Goal: Communication & Community: Answer question/provide support

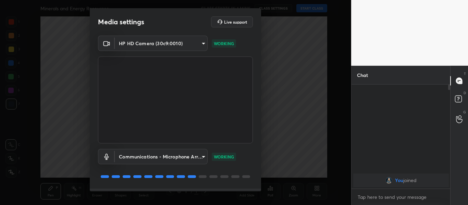
scroll to position [20, 0]
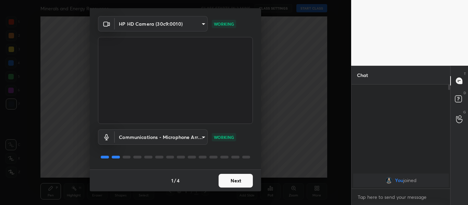
click at [241, 184] on button "Next" at bounding box center [236, 181] width 34 height 14
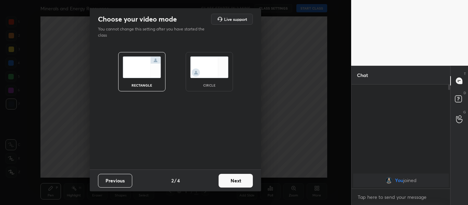
scroll to position [0, 0]
click at [241, 184] on button "Next" at bounding box center [236, 181] width 34 height 14
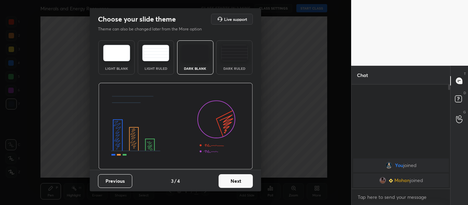
click at [240, 182] on button "Next" at bounding box center [236, 182] width 34 height 14
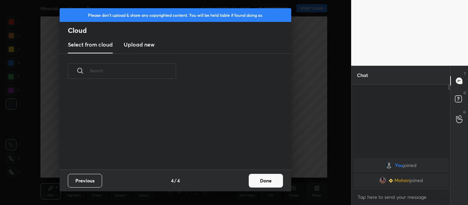
scroll to position [81, 220]
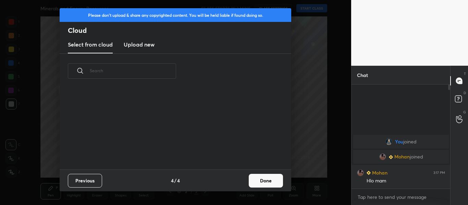
click at [138, 46] on h3 "Upload new" at bounding box center [139, 44] width 31 height 8
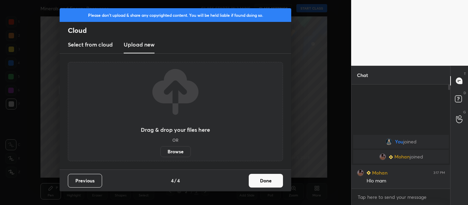
click at [178, 154] on label "Browse" at bounding box center [176, 151] width 31 height 11
click at [161, 154] on input "Browse" at bounding box center [161, 151] width 0 height 11
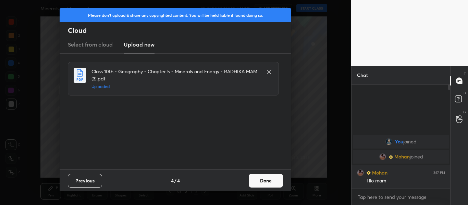
click at [263, 181] on button "Done" at bounding box center [266, 181] width 34 height 14
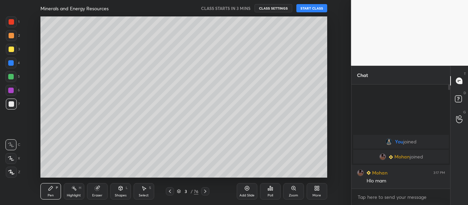
click at [205, 193] on icon at bounding box center [205, 191] width 2 height 3
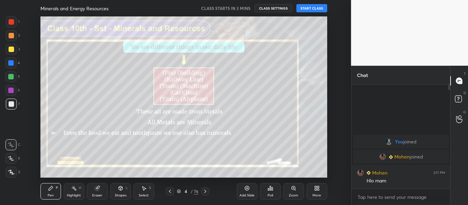
click at [205, 193] on icon at bounding box center [205, 191] width 2 height 3
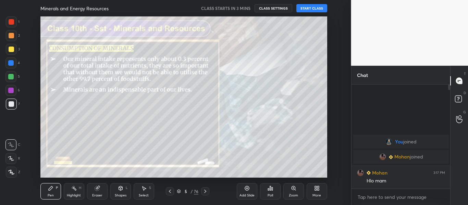
click at [205, 193] on icon at bounding box center [205, 191] width 2 height 3
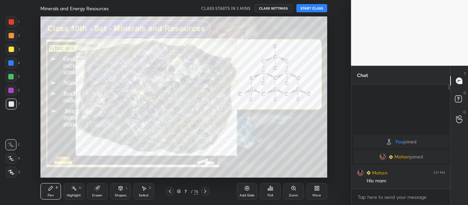
click at [205, 193] on icon at bounding box center [205, 191] width 2 height 3
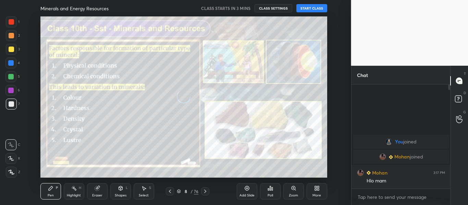
click at [205, 193] on icon at bounding box center [205, 191] width 2 height 3
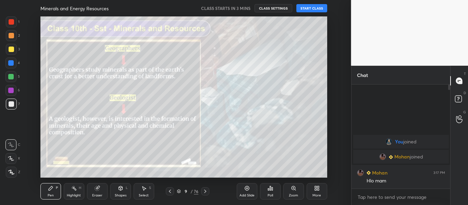
click at [205, 193] on icon at bounding box center [205, 191] width 2 height 3
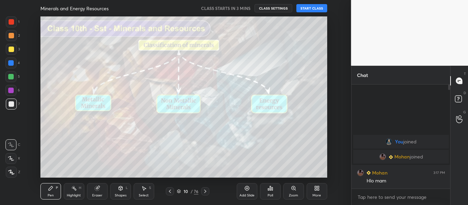
click at [205, 193] on icon at bounding box center [205, 191] width 2 height 3
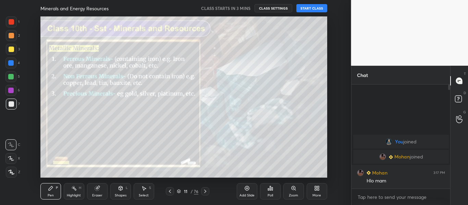
click at [205, 193] on icon at bounding box center [205, 191] width 2 height 3
click at [204, 192] on icon at bounding box center [205, 191] width 5 height 5
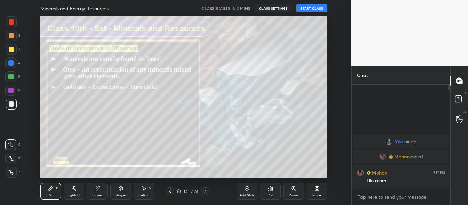
click at [204, 192] on icon at bounding box center [205, 191] width 5 height 5
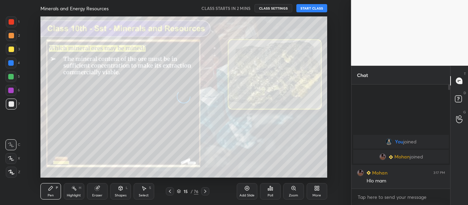
click at [204, 192] on icon at bounding box center [205, 191] width 5 height 5
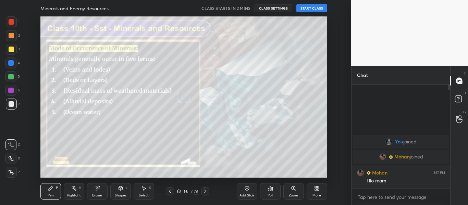
click at [204, 192] on icon at bounding box center [205, 191] width 5 height 5
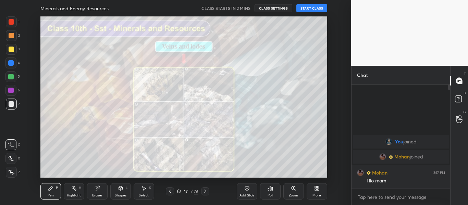
click at [204, 192] on icon at bounding box center [205, 191] width 5 height 5
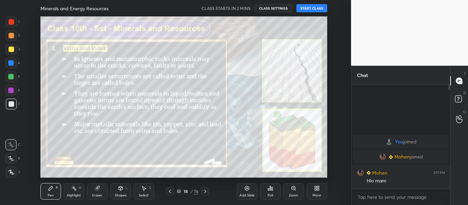
click at [204, 192] on icon at bounding box center [205, 191] width 5 height 5
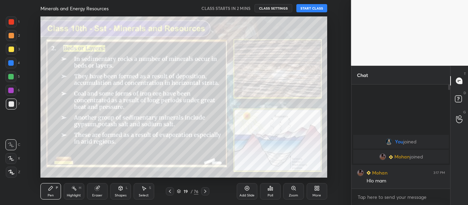
click at [204, 192] on icon at bounding box center [205, 191] width 5 height 5
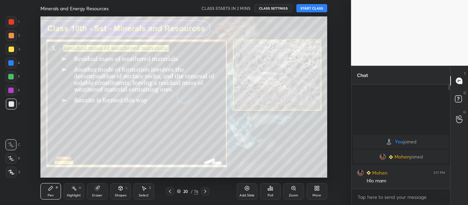
click at [204, 192] on icon at bounding box center [205, 191] width 5 height 5
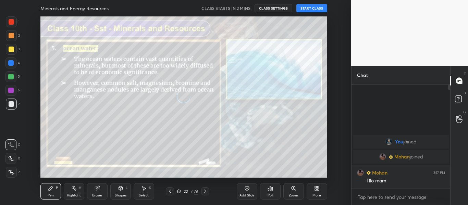
click at [204, 192] on icon at bounding box center [205, 191] width 5 height 5
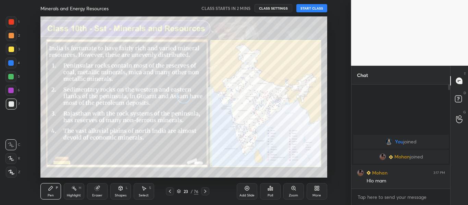
click at [204, 192] on icon at bounding box center [205, 191] width 5 height 5
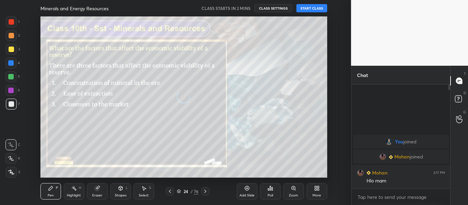
click at [204, 192] on icon at bounding box center [205, 191] width 5 height 5
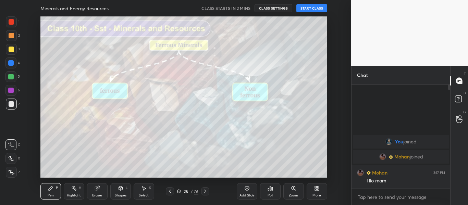
click at [204, 192] on icon at bounding box center [205, 191] width 5 height 5
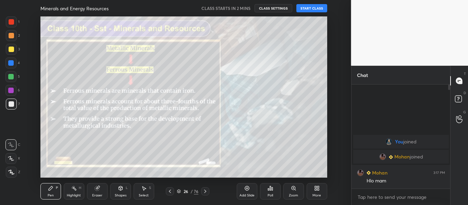
click at [204, 192] on icon at bounding box center [205, 191] width 5 height 5
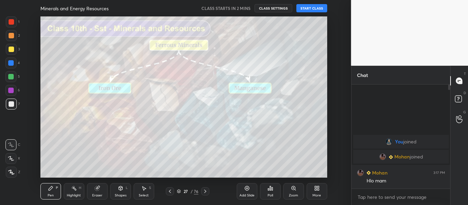
click at [204, 192] on icon at bounding box center [205, 191] width 5 height 5
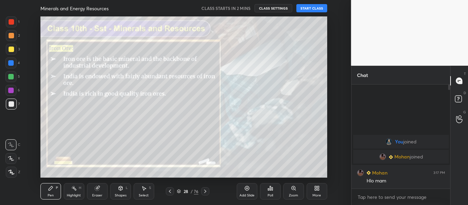
click at [204, 192] on icon at bounding box center [205, 191] width 5 height 5
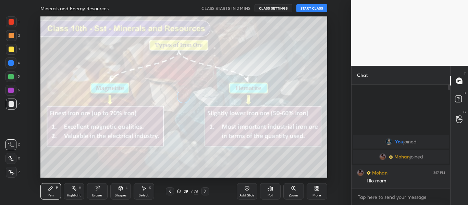
click at [204, 192] on icon at bounding box center [205, 191] width 5 height 5
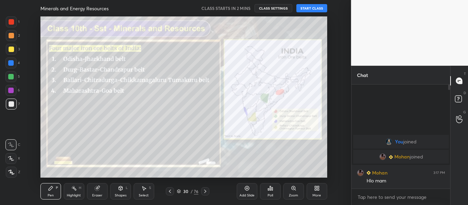
click at [204, 192] on icon at bounding box center [205, 191] width 5 height 5
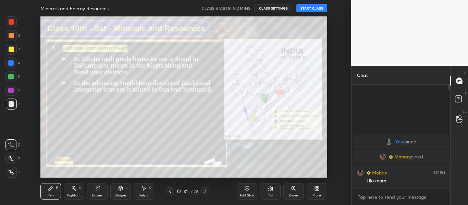
click at [204, 192] on icon at bounding box center [205, 191] width 5 height 5
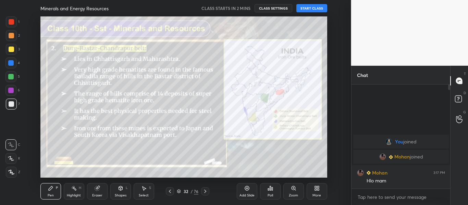
click at [204, 192] on icon at bounding box center [205, 191] width 5 height 5
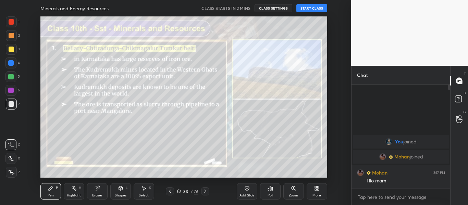
click at [204, 192] on icon at bounding box center [205, 191] width 5 height 5
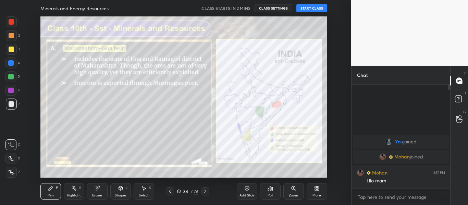
click at [204, 192] on icon at bounding box center [205, 191] width 5 height 5
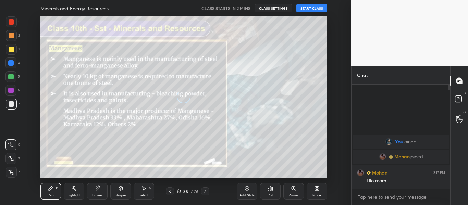
click at [204, 192] on icon at bounding box center [205, 191] width 5 height 5
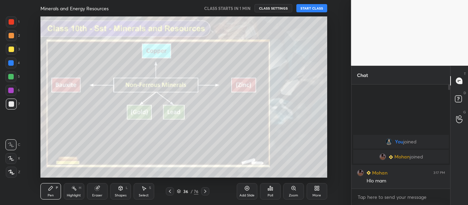
click at [204, 192] on icon at bounding box center [205, 191] width 5 height 5
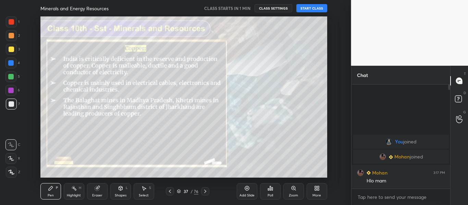
click at [204, 192] on icon at bounding box center [205, 191] width 5 height 5
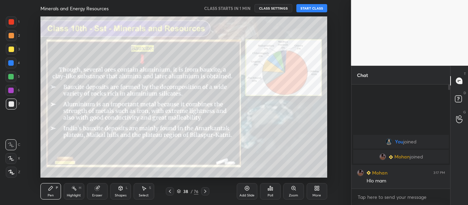
click at [204, 192] on icon at bounding box center [205, 191] width 5 height 5
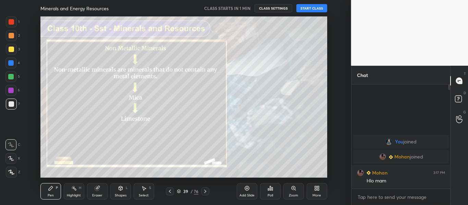
click at [204, 192] on icon at bounding box center [205, 191] width 5 height 5
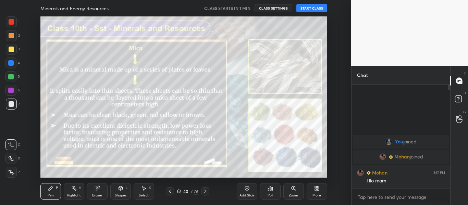
click at [204, 192] on icon at bounding box center [205, 191] width 5 height 5
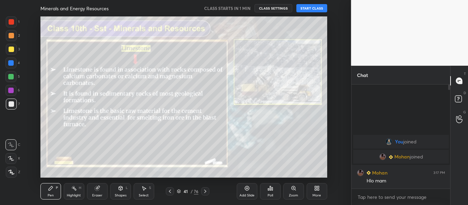
click at [204, 192] on icon at bounding box center [205, 191] width 5 height 5
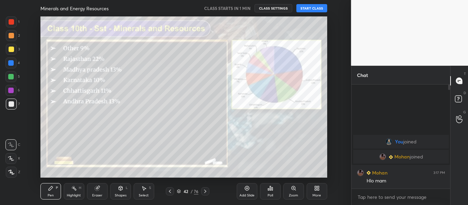
click at [204, 192] on icon at bounding box center [205, 191] width 5 height 5
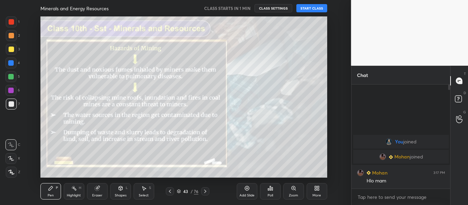
click at [204, 192] on icon at bounding box center [205, 191] width 5 height 5
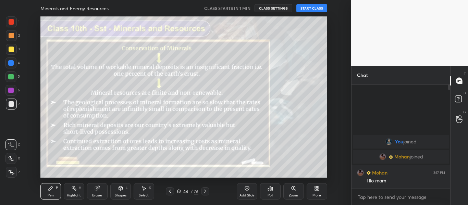
click at [204, 192] on icon at bounding box center [205, 191] width 5 height 5
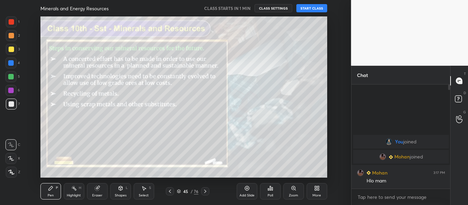
click at [204, 192] on icon at bounding box center [205, 191] width 5 height 5
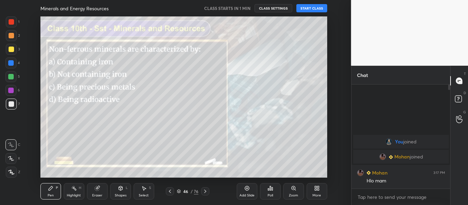
click at [204, 192] on icon at bounding box center [205, 191] width 5 height 5
click at [170, 190] on icon at bounding box center [169, 191] width 5 height 5
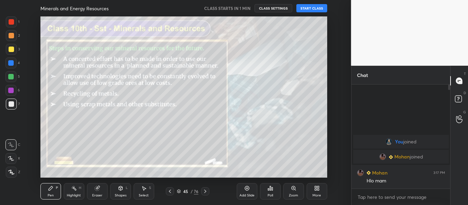
click at [309, 9] on button "START CLASS" at bounding box center [312, 8] width 31 height 8
click at [208, 190] on icon at bounding box center [205, 191] width 5 height 5
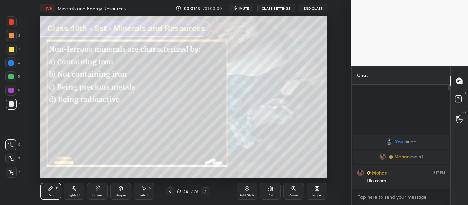
click at [267, 188] on div "Poll" at bounding box center [270, 191] width 21 height 16
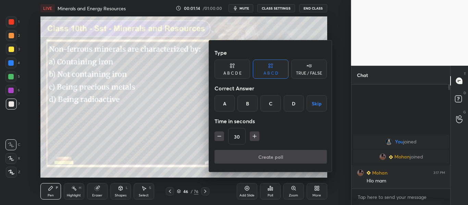
click at [251, 108] on div "B" at bounding box center [248, 103] width 20 height 16
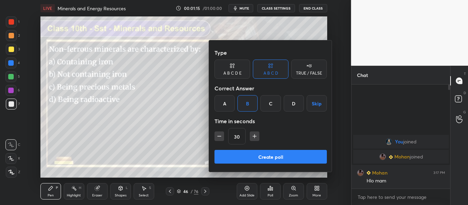
click at [261, 156] on button "Create poll" at bounding box center [271, 157] width 112 height 14
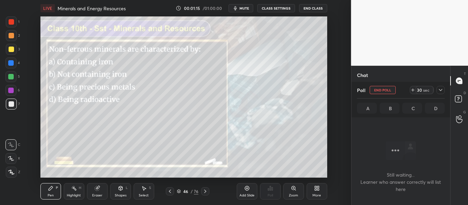
scroll to position [9, 97]
click at [205, 189] on icon at bounding box center [205, 191] width 5 height 5
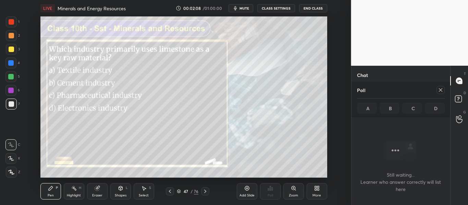
click at [442, 91] on icon at bounding box center [440, 89] width 5 height 5
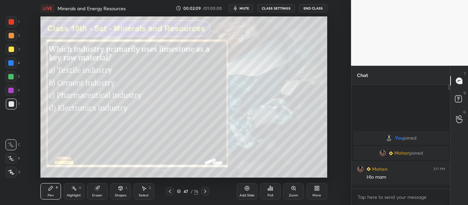
scroll to position [45, 97]
click at [274, 189] on div "Poll" at bounding box center [270, 191] width 21 height 16
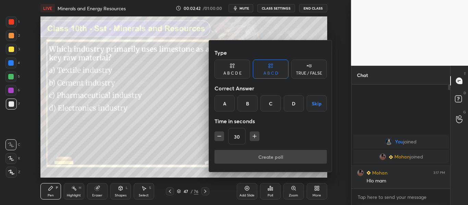
click at [245, 103] on div "B" at bounding box center [248, 103] width 20 height 16
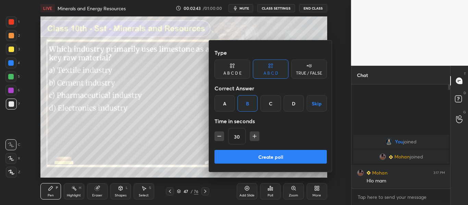
click at [253, 155] on button "Create poll" at bounding box center [271, 157] width 112 height 14
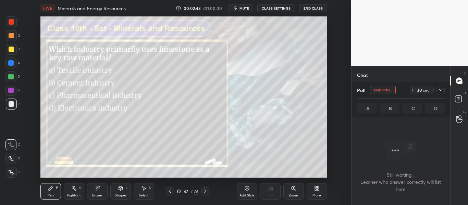
scroll to position [9, 97]
click at [391, 89] on button "End Poll" at bounding box center [383, 90] width 26 height 8
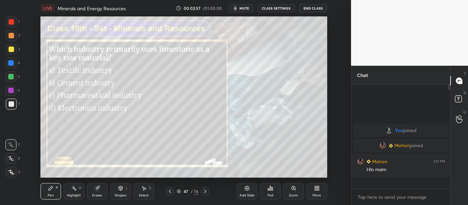
scroll to position [2, 2]
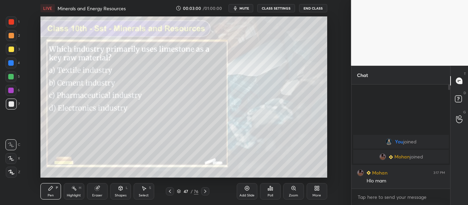
click at [207, 192] on icon at bounding box center [205, 191] width 5 height 5
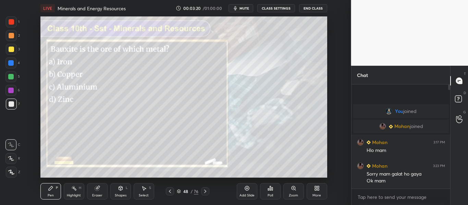
click at [278, 191] on div "Poll" at bounding box center [270, 191] width 21 height 16
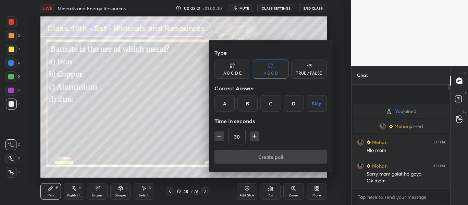
click at [274, 105] on div "C" at bounding box center [271, 103] width 20 height 16
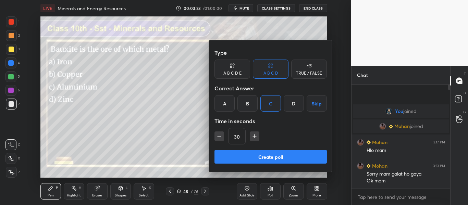
click at [272, 156] on button "Create poll" at bounding box center [271, 157] width 112 height 14
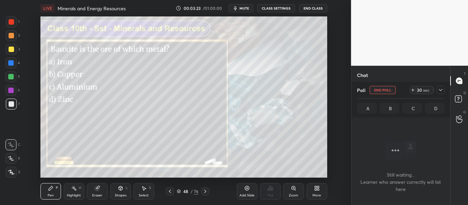
scroll to position [9, 97]
click at [441, 90] on icon at bounding box center [440, 89] width 5 height 5
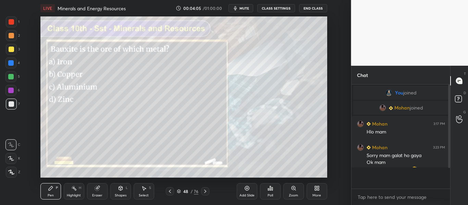
scroll to position [2, 2]
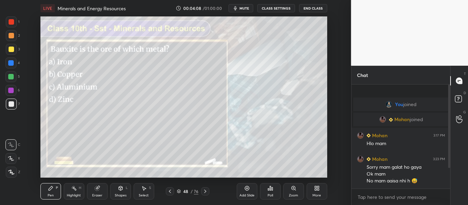
click at [203, 191] on icon at bounding box center [205, 191] width 5 height 5
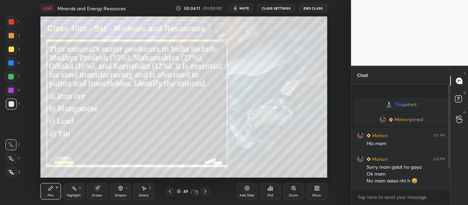
click at [56, 44] on div "Setting up your live class Poll for secs No correct answer Start poll" at bounding box center [184, 97] width 324 height 162
click at [268, 187] on icon at bounding box center [270, 188] width 5 height 5
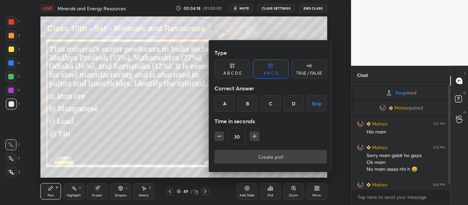
click at [249, 104] on div "B" at bounding box center [248, 103] width 20 height 16
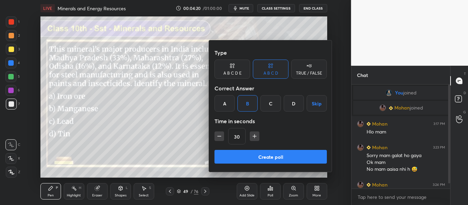
click at [271, 159] on button "Create poll" at bounding box center [271, 157] width 112 height 14
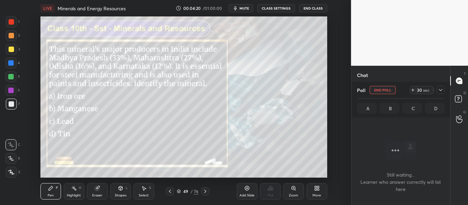
scroll to position [9, 97]
click at [439, 90] on icon at bounding box center [440, 89] width 5 height 5
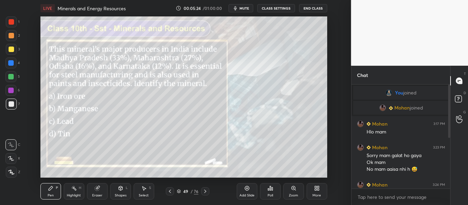
scroll to position [45, 97]
drag, startPoint x: 448, startPoint y: 136, endPoint x: 451, endPoint y: 188, distance: 51.5
click at [451, 188] on div "Chat You joined [PERSON_NAME] joined Mohan 3:17 PM Hlo mam [PERSON_NAME] 3:23 P…" at bounding box center [410, 136] width 117 height 140
click at [450, 185] on div at bounding box center [449, 137] width 4 height 104
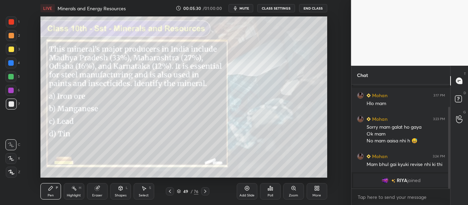
drag, startPoint x: 449, startPoint y: 132, endPoint x: 451, endPoint y: 190, distance: 58.0
click at [451, 190] on div "Chat You joined [PERSON_NAME] joined Mohan 3:17 PM Hlo mam [PERSON_NAME] 3:23 P…" at bounding box center [410, 136] width 117 height 140
click at [205, 192] on icon at bounding box center [205, 191] width 2 height 3
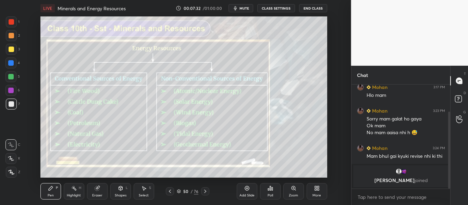
click at [206, 189] on div at bounding box center [205, 192] width 8 height 8
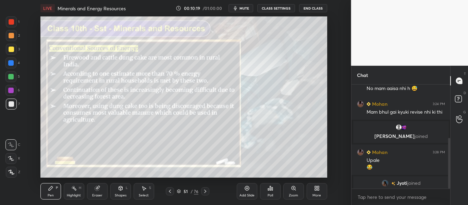
scroll to position [110, 0]
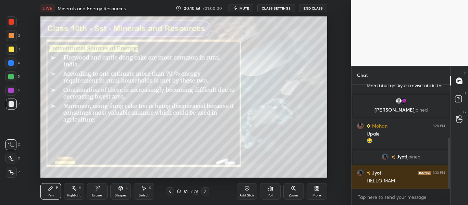
click at [203, 193] on icon at bounding box center [205, 191] width 5 height 5
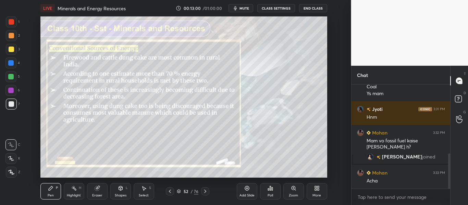
scroll to position [225, 0]
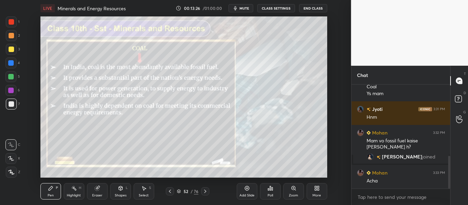
click at [204, 188] on div at bounding box center [205, 192] width 8 height 8
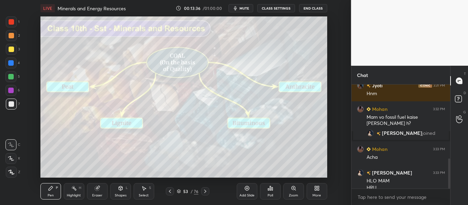
scroll to position [256, 0]
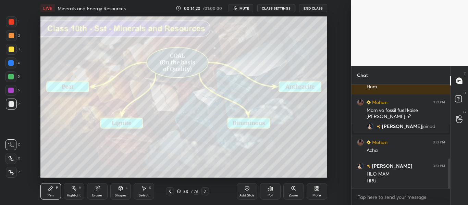
click at [203, 191] on icon at bounding box center [205, 191] width 5 height 5
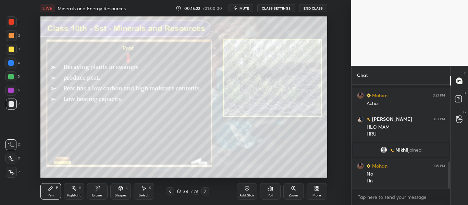
scroll to position [319, 0]
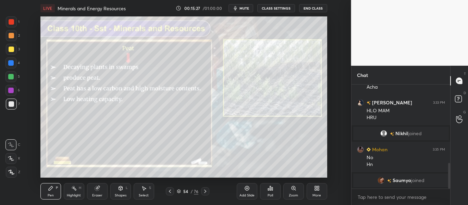
click at [207, 192] on icon at bounding box center [205, 191] width 5 height 5
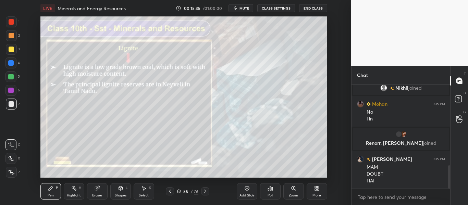
scroll to position [381, 0]
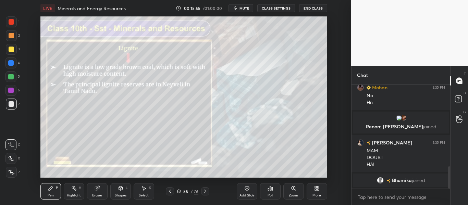
click at [208, 191] on div at bounding box center [205, 192] width 8 height 8
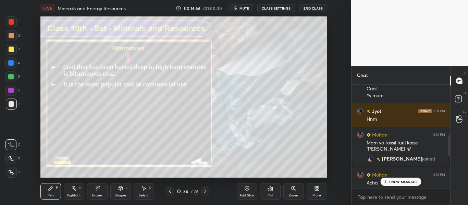
scroll to position [216, 0]
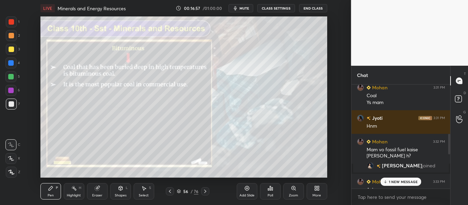
drag, startPoint x: 449, startPoint y: 177, endPoint x: 446, endPoint y: 144, distance: 32.7
click at [446, 144] on div "You joined [PERSON_NAME] joined Mohan 3:17 PM Hlo mam Mohan 3:23 PM Sorry mam g…" at bounding box center [401, 137] width 99 height 104
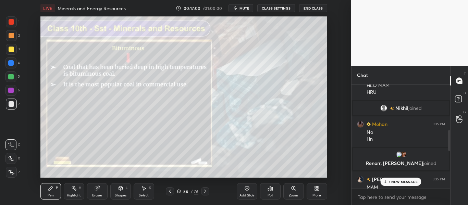
scroll to position [429, 0]
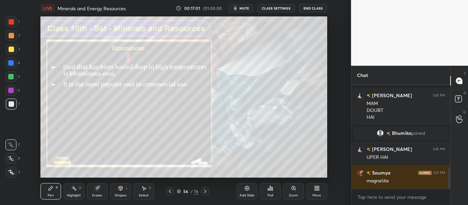
drag, startPoint x: 449, startPoint y: 138, endPoint x: 460, endPoint y: 199, distance: 61.6
click at [460, 199] on div "Chat Mohan 3:35 PM No Hn Renorr, [PERSON_NAME] joined [PERSON_NAME] 3:35 PM MAM…" at bounding box center [410, 136] width 117 height 140
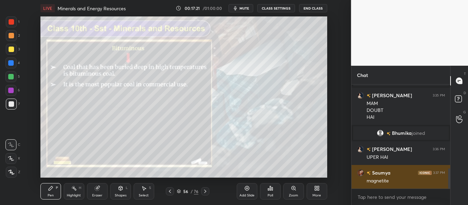
scroll to position [436, 0]
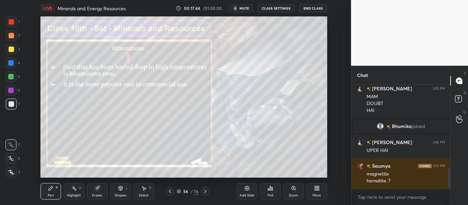
click at [12, 172] on icon at bounding box center [11, 172] width 6 height 5
click at [204, 193] on icon at bounding box center [205, 191] width 5 height 5
click at [208, 191] on div at bounding box center [205, 192] width 8 height 8
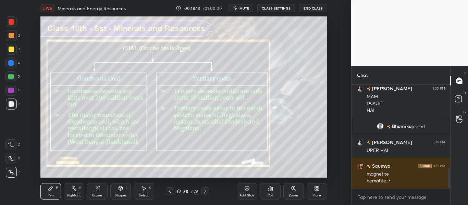
scroll to position [459, 0]
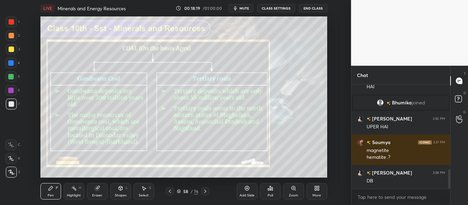
click at [460, 90] on div "T Messages (T)" at bounding box center [459, 80] width 17 height 19
click at [460, 92] on div "D Doubts (D)" at bounding box center [459, 100] width 17 height 19
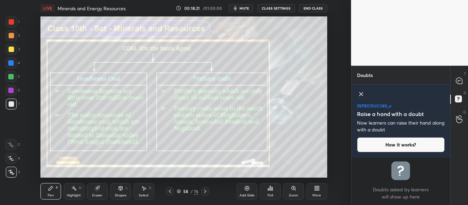
click at [460, 92] on div "D Doubts (D)" at bounding box center [459, 100] width 17 height 19
click at [458, 78] on icon at bounding box center [459, 81] width 7 height 7
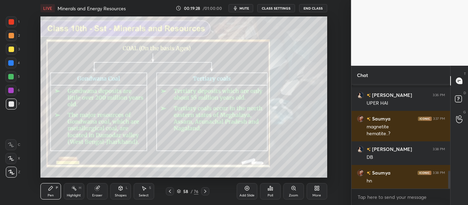
scroll to position [507, 0]
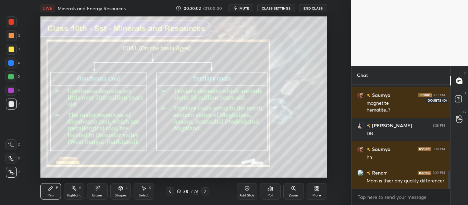
click at [464, 98] on icon at bounding box center [460, 100] width 12 height 12
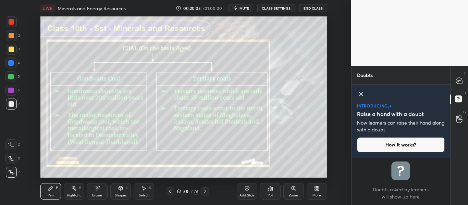
click at [361, 93] on icon at bounding box center [361, 94] width 8 height 8
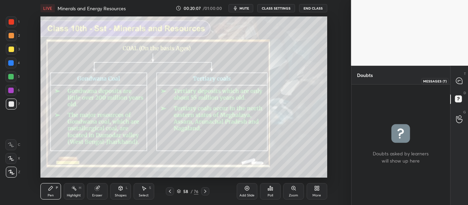
click at [460, 83] on icon at bounding box center [459, 81] width 6 height 6
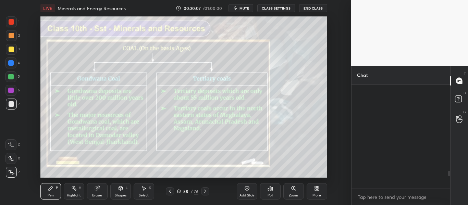
scroll to position [102, 97]
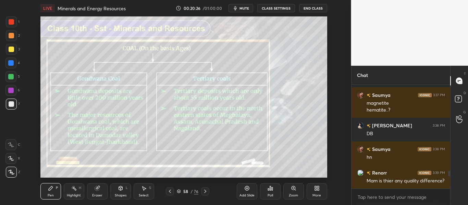
click at [206, 189] on icon at bounding box center [205, 191] width 5 height 5
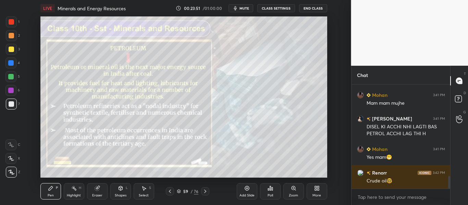
scroll to position [784, 0]
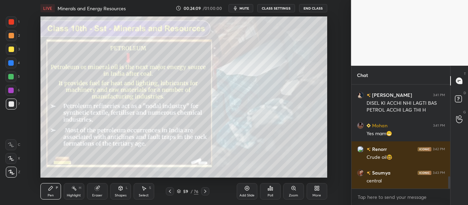
click at [205, 191] on icon at bounding box center [205, 191] width 5 height 5
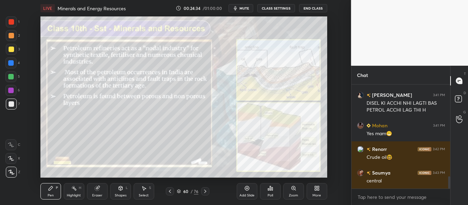
click at [10, 171] on icon at bounding box center [11, 172] width 5 height 4
click at [98, 194] on div "Eraser" at bounding box center [97, 195] width 10 height 3
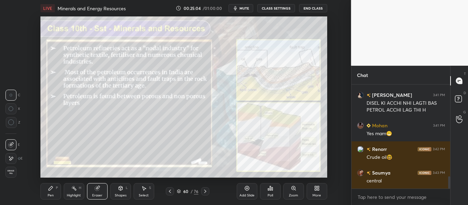
click at [12, 174] on span "Erase all" at bounding box center [11, 172] width 10 height 5
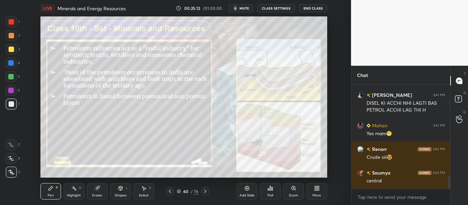
click at [99, 190] on icon at bounding box center [97, 189] width 4 height 4
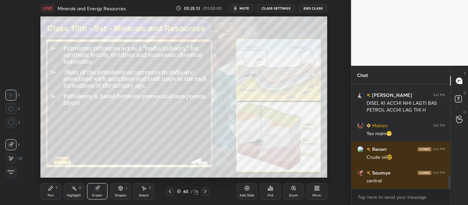
click at [14, 172] on span "Erase all" at bounding box center [11, 172] width 10 height 5
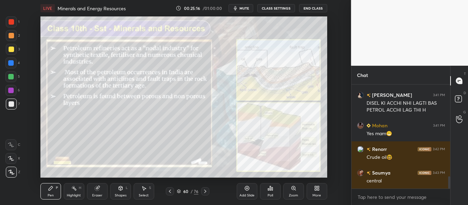
click at [97, 194] on div "Eraser" at bounding box center [97, 195] width 10 height 3
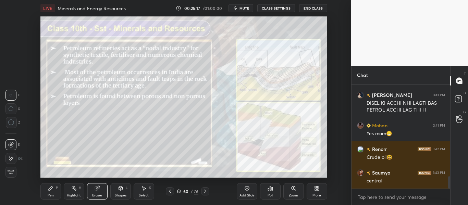
click at [13, 168] on div "Erase all" at bounding box center [10, 172] width 11 height 11
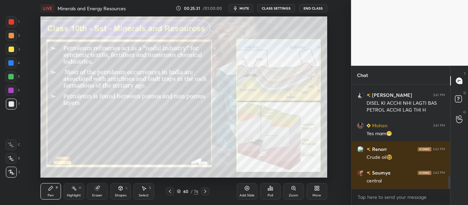
click at [209, 192] on div at bounding box center [205, 192] width 8 height 8
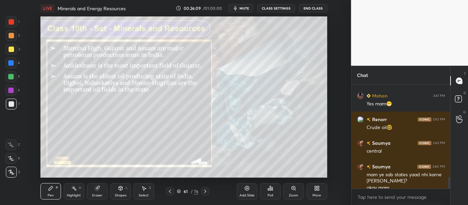
scroll to position [820, 0]
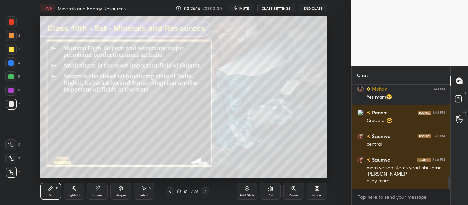
click at [202, 190] on div at bounding box center [205, 192] width 8 height 8
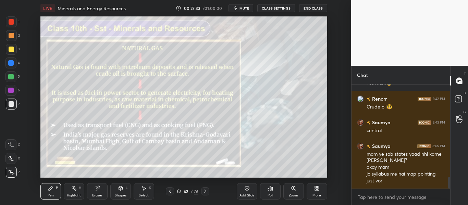
scroll to position [858, 0]
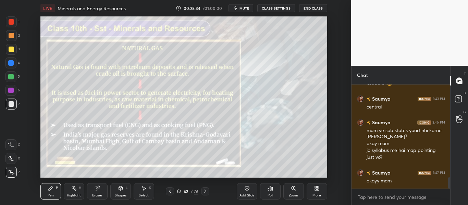
click at [206, 191] on icon at bounding box center [205, 191] width 5 height 5
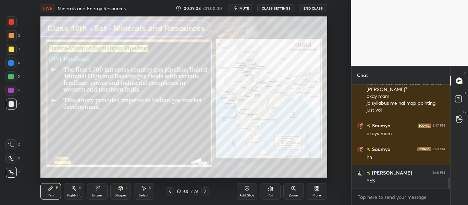
scroll to position [929, 0]
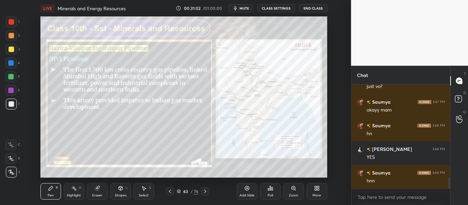
click at [206, 193] on icon at bounding box center [205, 191] width 5 height 5
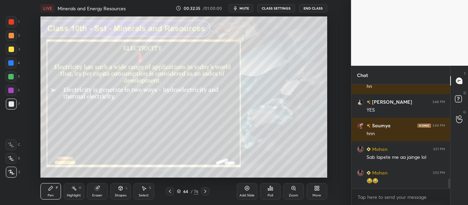
scroll to position [1000, 0]
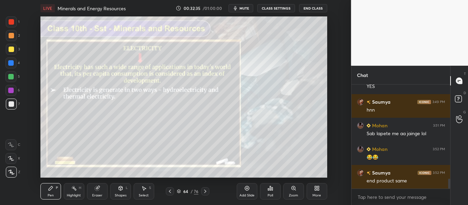
click at [203, 190] on icon at bounding box center [205, 191] width 5 height 5
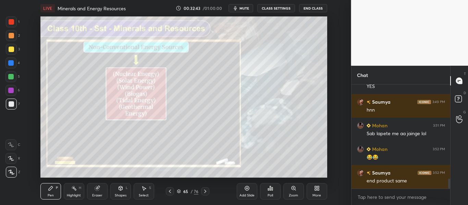
click at [168, 192] on icon at bounding box center [169, 191] width 5 height 5
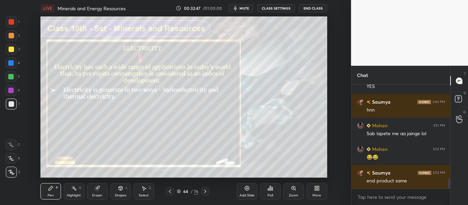
click at [206, 192] on icon at bounding box center [205, 191] width 5 height 5
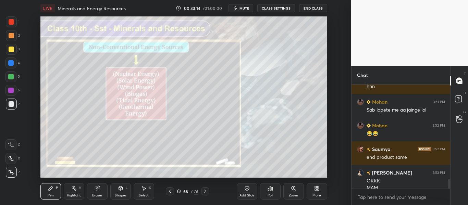
scroll to position [1030, 0]
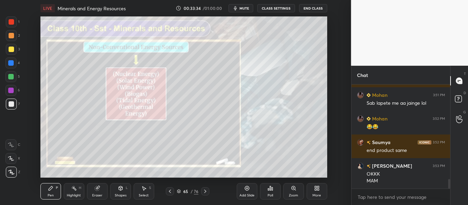
click at [173, 191] on icon at bounding box center [169, 191] width 5 height 5
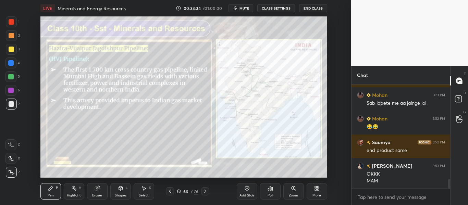
click at [173, 191] on icon at bounding box center [169, 191] width 5 height 5
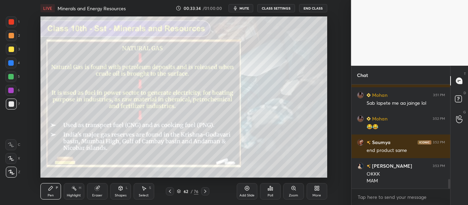
click at [173, 191] on icon at bounding box center [169, 191] width 5 height 5
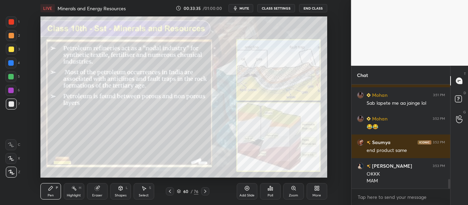
click at [173, 191] on icon at bounding box center [169, 191] width 5 height 5
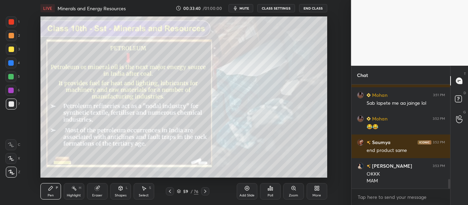
click at [191, 192] on div "/" at bounding box center [192, 192] width 2 height 4
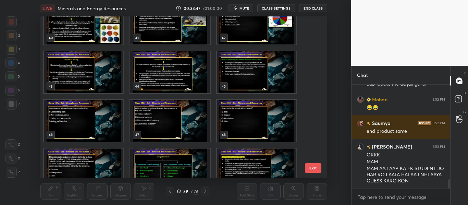
scroll to position [644, 0]
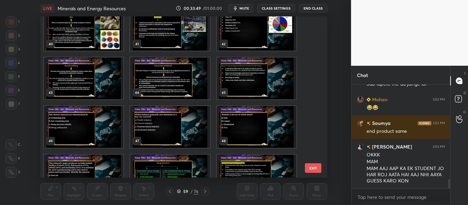
click at [90, 128] on img "grid" at bounding box center [84, 127] width 80 height 42
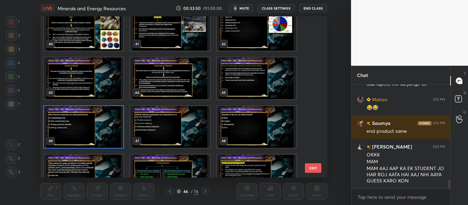
scroll to position [1073, 0]
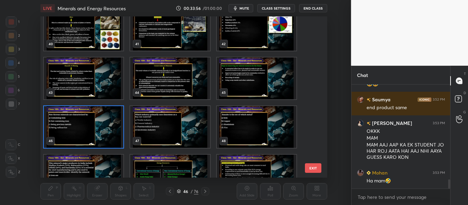
drag, startPoint x: 102, startPoint y: 148, endPoint x: 95, endPoint y: 134, distance: 15.3
click at [95, 134] on div "grid" at bounding box center [84, 127] width 80 height 42
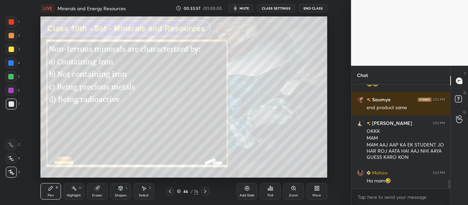
scroll to position [1097, 0]
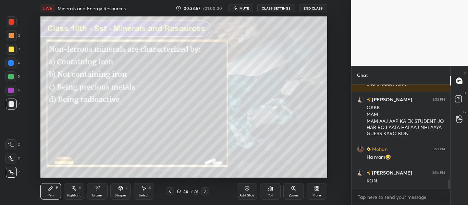
click at [95, 134] on img "grid" at bounding box center [84, 127] width 80 height 42
click at [93, 192] on div "Eraser" at bounding box center [97, 191] width 21 height 16
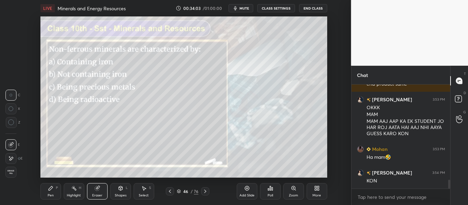
click at [9, 177] on div "Erase all" at bounding box center [10, 172] width 11 height 11
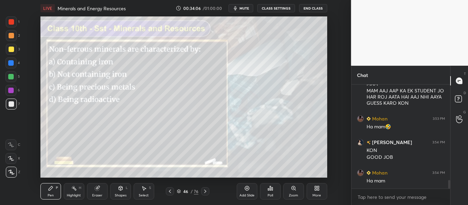
scroll to position [1151, 0]
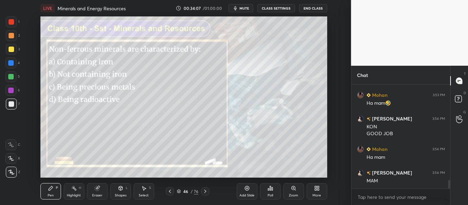
click at [279, 193] on div "Poll" at bounding box center [270, 191] width 21 height 16
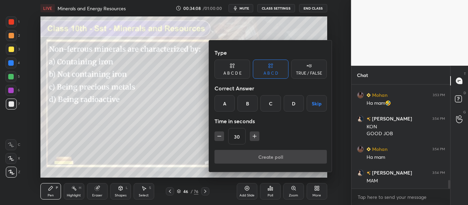
click at [250, 103] on div "B" at bounding box center [248, 103] width 20 height 16
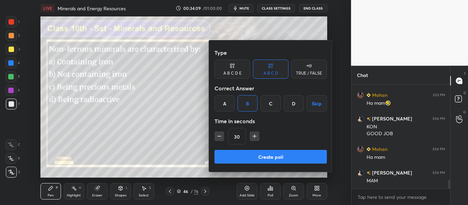
click at [258, 158] on button "Create poll" at bounding box center [271, 157] width 112 height 14
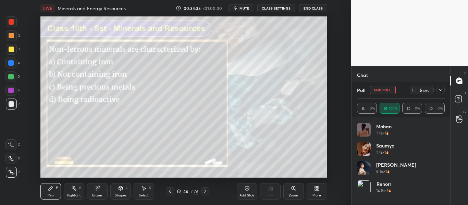
scroll to position [1234, 0]
click at [380, 89] on button "End Poll" at bounding box center [383, 90] width 26 height 8
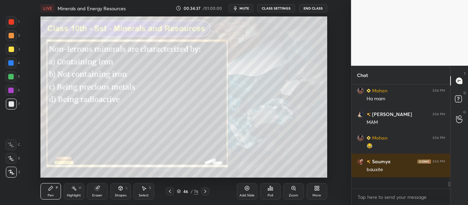
scroll to position [1202, 0]
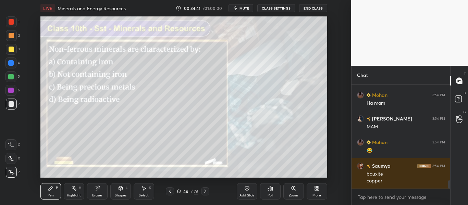
drag, startPoint x: 449, startPoint y: 182, endPoint x: 449, endPoint y: 193, distance: 10.3
click at [206, 189] on icon at bounding box center [205, 191] width 5 height 5
click at [92, 192] on div "Eraser" at bounding box center [97, 191] width 21 height 16
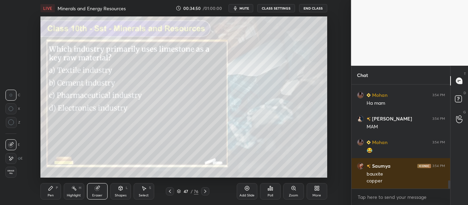
click at [9, 174] on span "Erase all" at bounding box center [11, 172] width 10 height 5
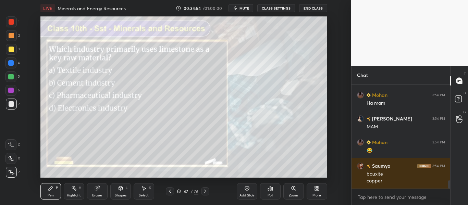
click at [266, 192] on div "Poll" at bounding box center [270, 191] width 21 height 16
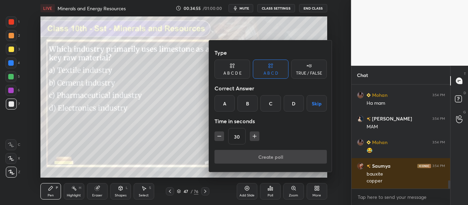
click at [252, 103] on div "B" at bounding box center [248, 103] width 20 height 16
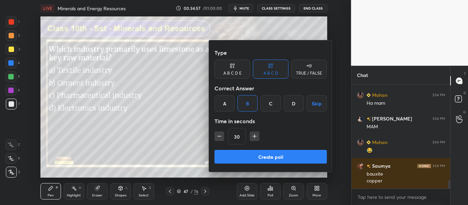
click at [245, 157] on button "Create poll" at bounding box center [271, 157] width 112 height 14
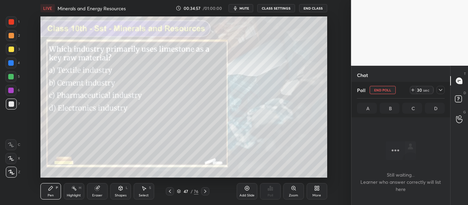
scroll to position [67, 97]
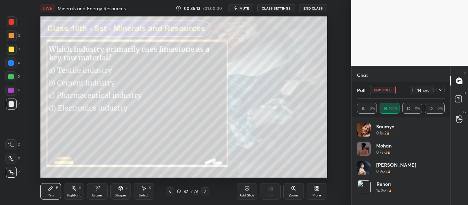
click at [203, 190] on icon at bounding box center [205, 191] width 5 height 5
click at [93, 190] on div "Eraser" at bounding box center [97, 191] width 21 height 16
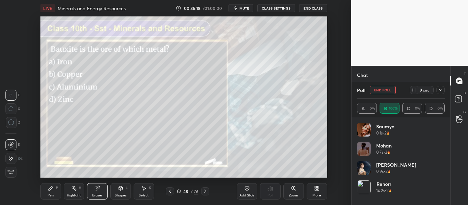
click at [12, 175] on div "Erase all" at bounding box center [10, 172] width 11 height 11
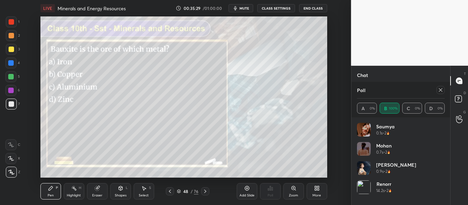
click at [443, 90] on icon at bounding box center [440, 89] width 5 height 5
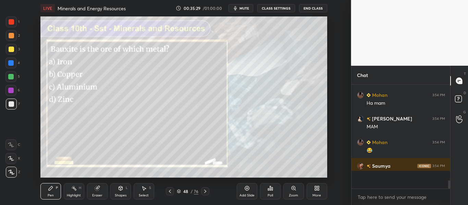
scroll to position [2, 2]
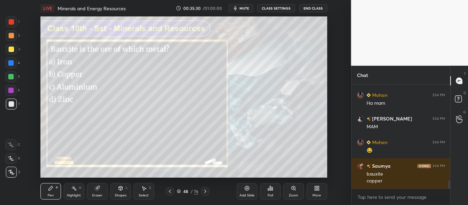
click at [270, 194] on div "Poll" at bounding box center [270, 195] width 5 height 3
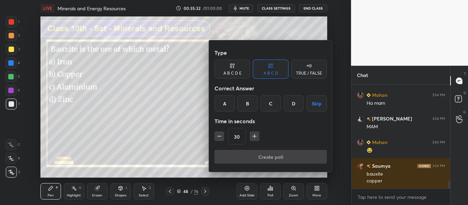
click at [273, 101] on div "C" at bounding box center [271, 103] width 20 height 16
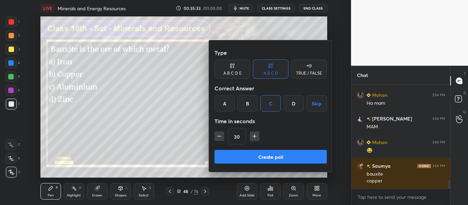
click at [267, 160] on button "Create poll" at bounding box center [271, 157] width 112 height 14
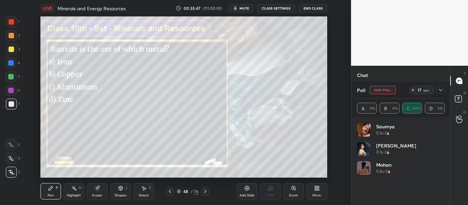
scroll to position [1265, 0]
click at [382, 87] on button "End Poll" at bounding box center [383, 90] width 26 height 8
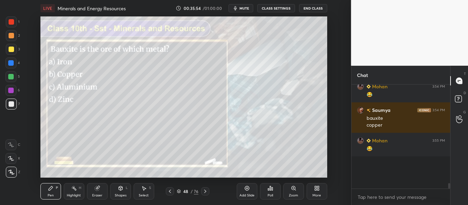
scroll to position [115, 97]
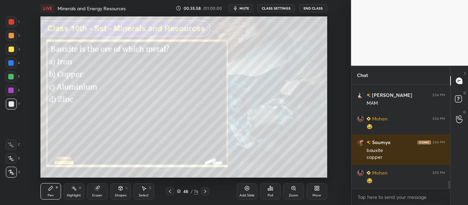
drag, startPoint x: 450, startPoint y: 183, endPoint x: 448, endPoint y: 192, distance: 8.7
click at [448, 192] on div "Mohan 3:54 PM Ha mam [PERSON_NAME] 3:54 PM MAM Mohan 3:54 PM 😂 [PERSON_NAME] 3:…" at bounding box center [401, 145] width 99 height 121
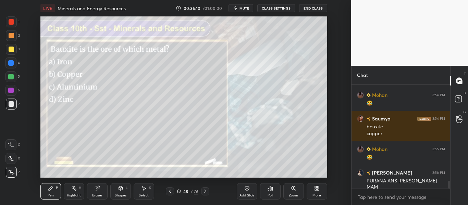
click at [207, 190] on icon at bounding box center [205, 191] width 5 height 5
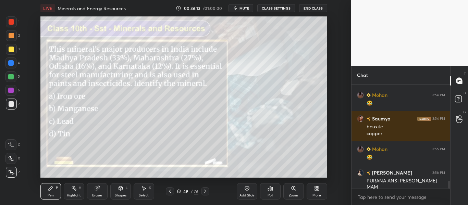
click at [91, 193] on div "Eraser" at bounding box center [97, 191] width 21 height 16
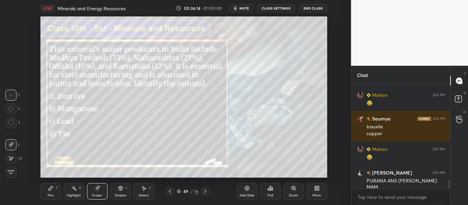
click at [12, 173] on span "Erase all" at bounding box center [11, 172] width 10 height 5
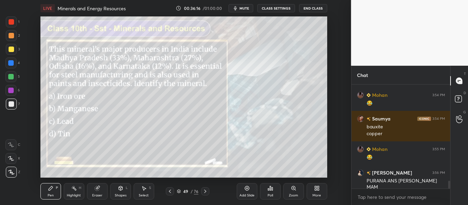
click at [272, 193] on div "Poll" at bounding box center [270, 191] width 21 height 16
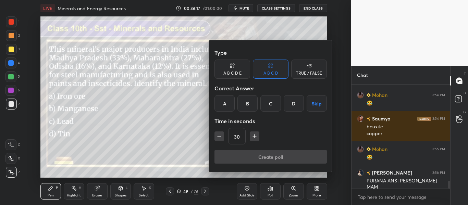
click at [244, 106] on div "B" at bounding box center [248, 103] width 20 height 16
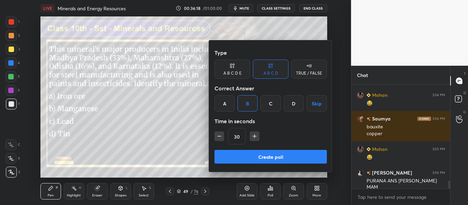
click at [257, 153] on button "Create poll" at bounding box center [271, 157] width 112 height 14
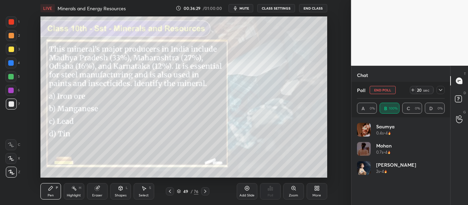
scroll to position [1318, 0]
click at [385, 89] on button "End Poll" at bounding box center [383, 90] width 26 height 8
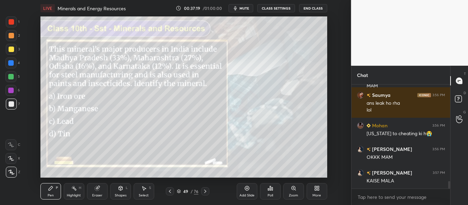
scroll to position [1384, 0]
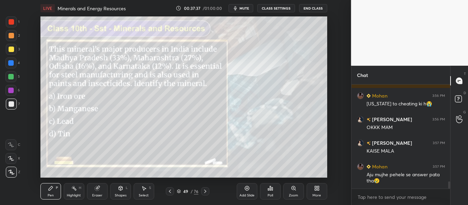
click at [311, 6] on button "End Class" at bounding box center [313, 8] width 28 height 8
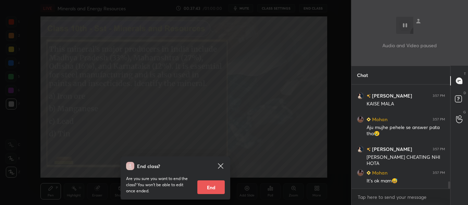
scroll to position [1455, 0]
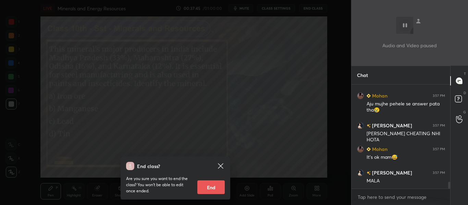
click at [209, 188] on button "End" at bounding box center [211, 188] width 27 height 14
type textarea "x"
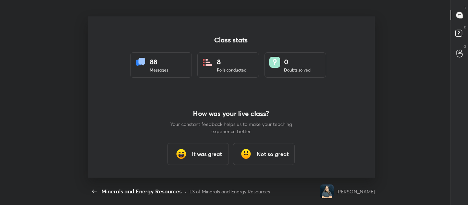
scroll to position [34135, 33833]
